Goal: Information Seeking & Learning: Learn about a topic

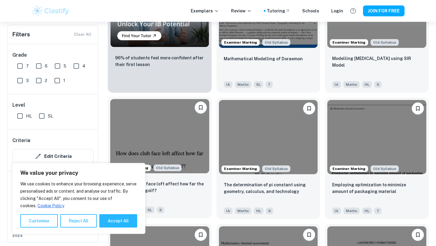
scroll to position [490, 0]
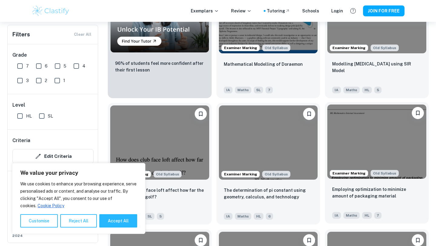
click at [376, 152] on img at bounding box center [376, 141] width 99 height 74
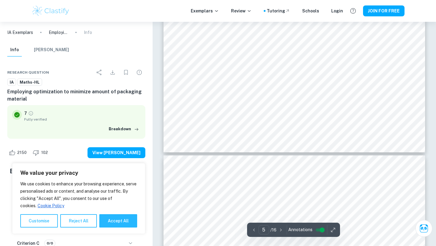
scroll to position [1852, 0]
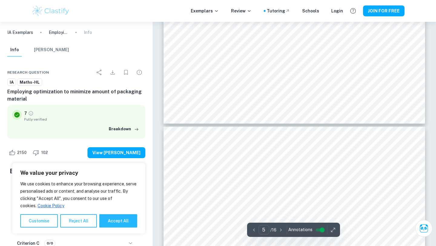
type input "6"
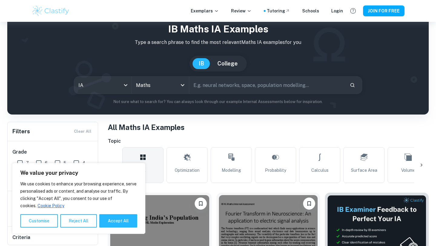
scroll to position [202, 0]
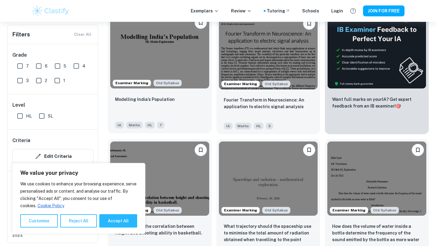
click at [187, 52] on img at bounding box center [159, 51] width 99 height 74
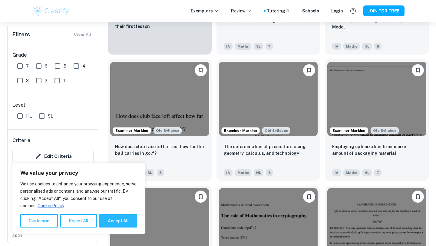
scroll to position [539, 0]
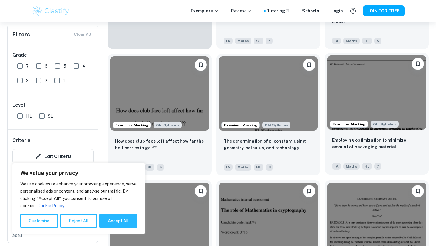
click at [362, 83] on img at bounding box center [376, 92] width 99 height 74
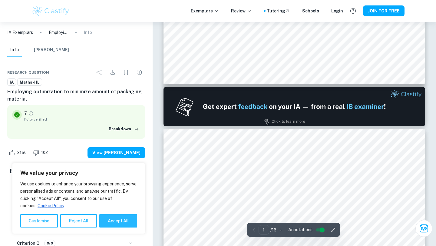
type input "2"
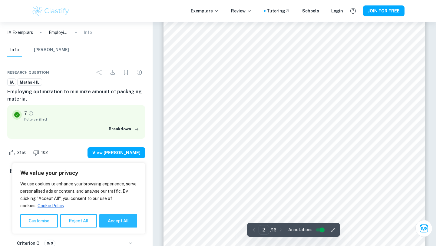
scroll to position [577, 0]
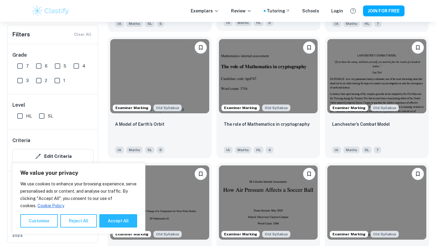
scroll to position [684, 0]
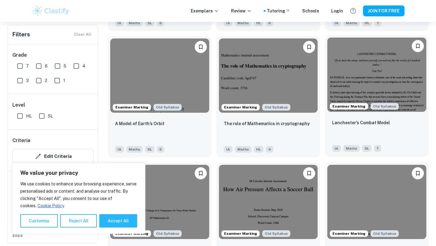
click at [366, 58] on img at bounding box center [376, 75] width 99 height 74
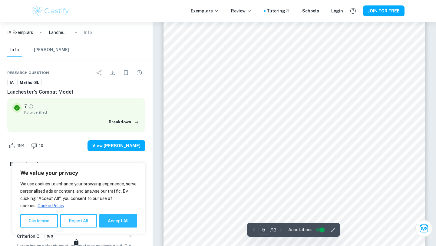
scroll to position [1720, 0]
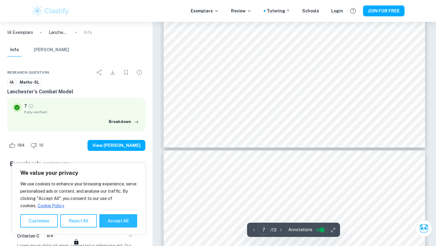
type input "8"
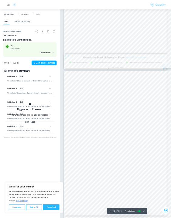
scroll to position [2694, 0]
